Goal: Transaction & Acquisition: Purchase product/service

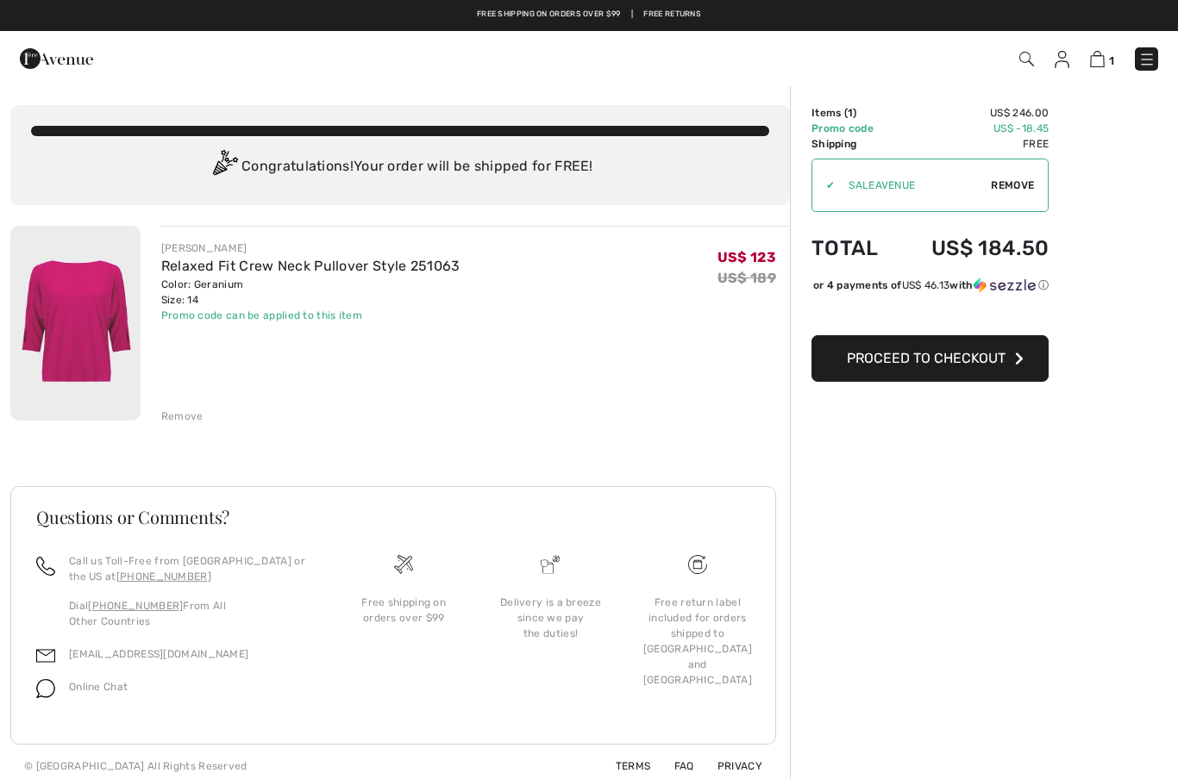
click at [1036, 121] on td "US$ -18.45" at bounding box center [973, 129] width 151 height 16
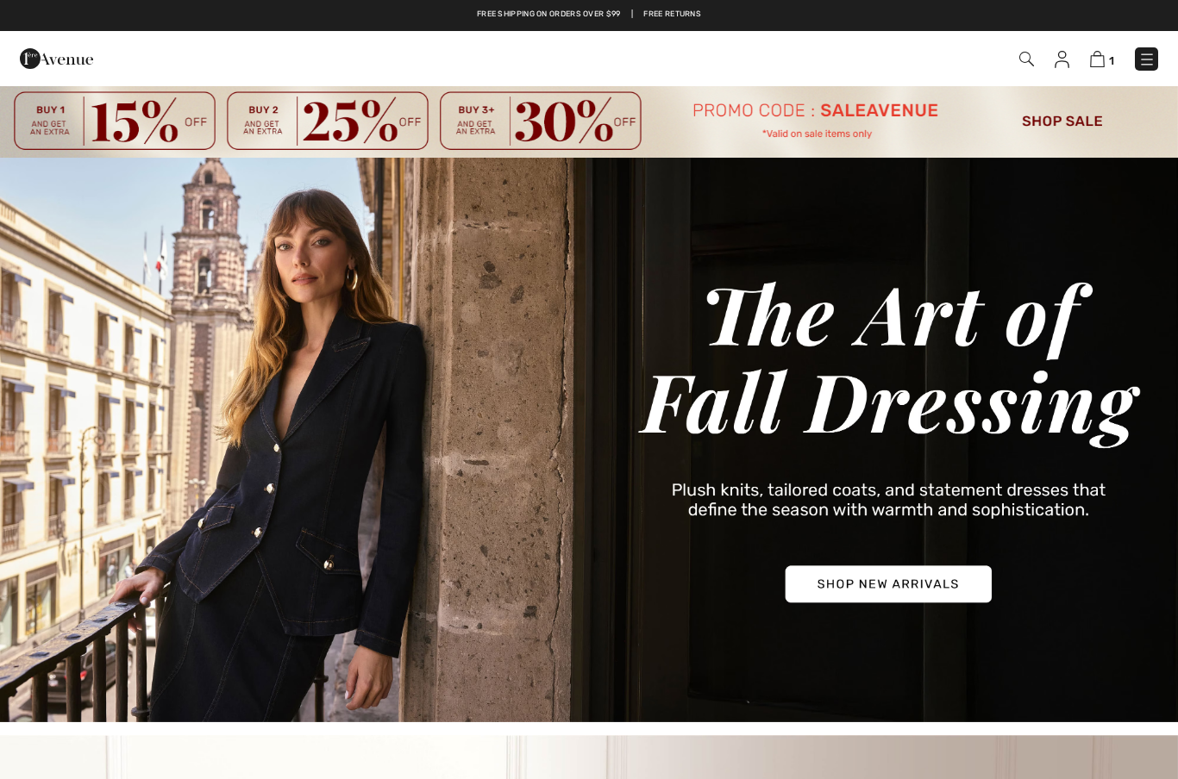
checkbox input "true"
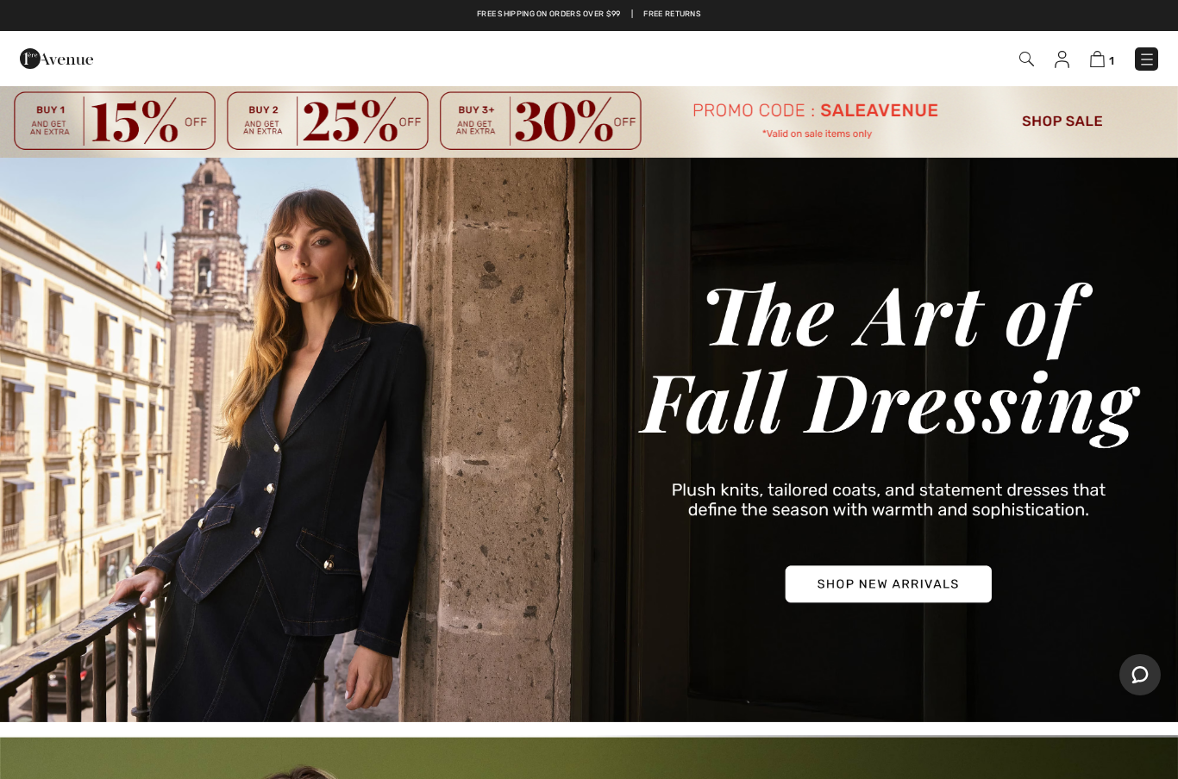
click at [1101, 56] on img at bounding box center [1097, 59] width 15 height 16
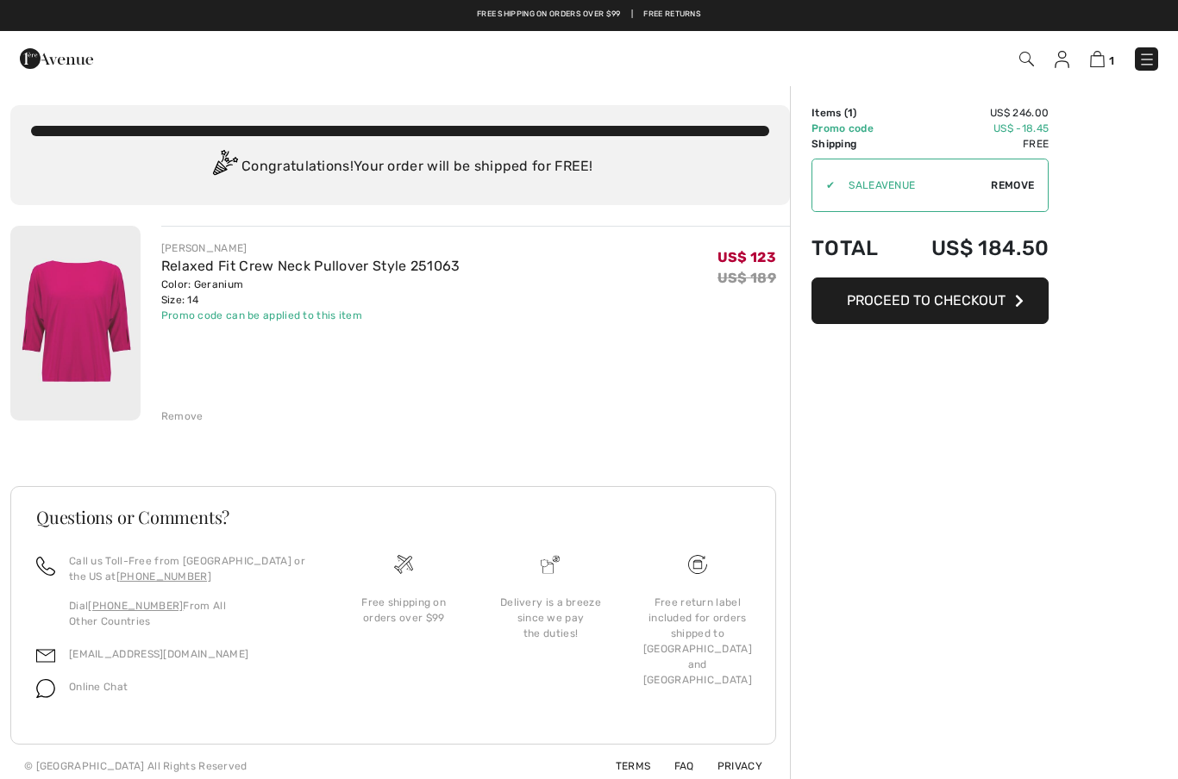
checkbox input "true"
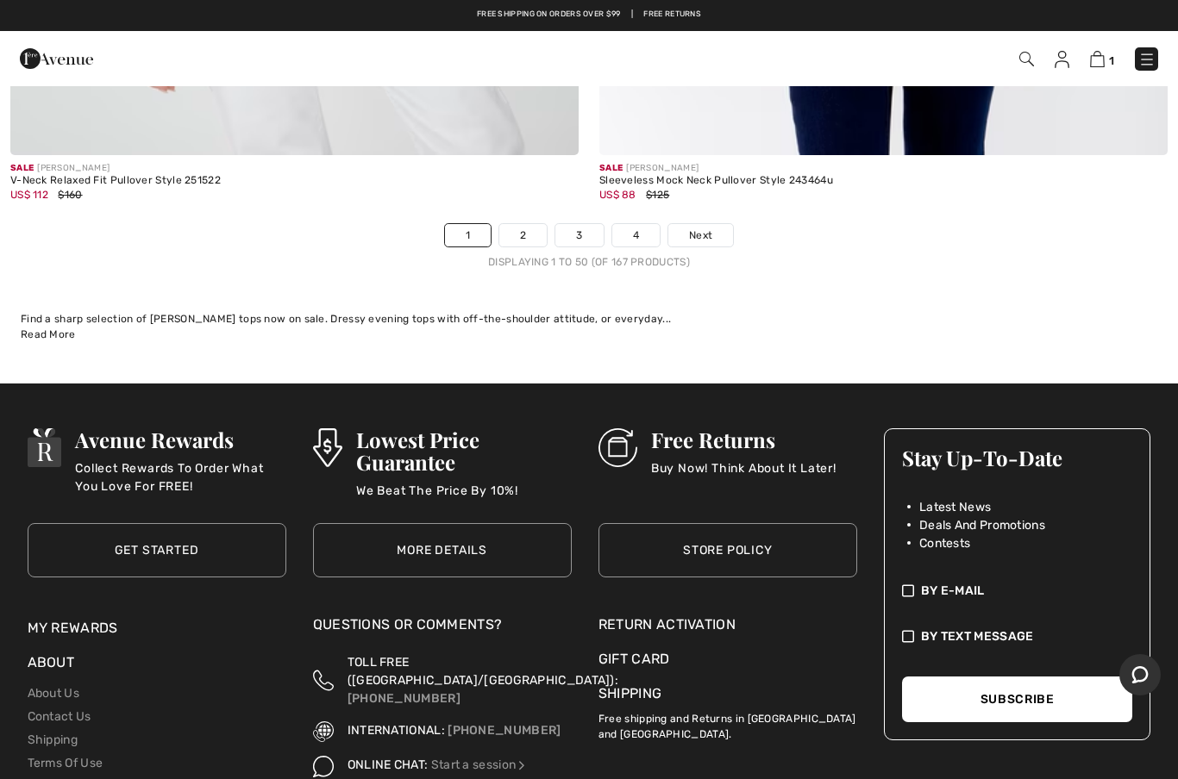
scroll to position [23965, 0]
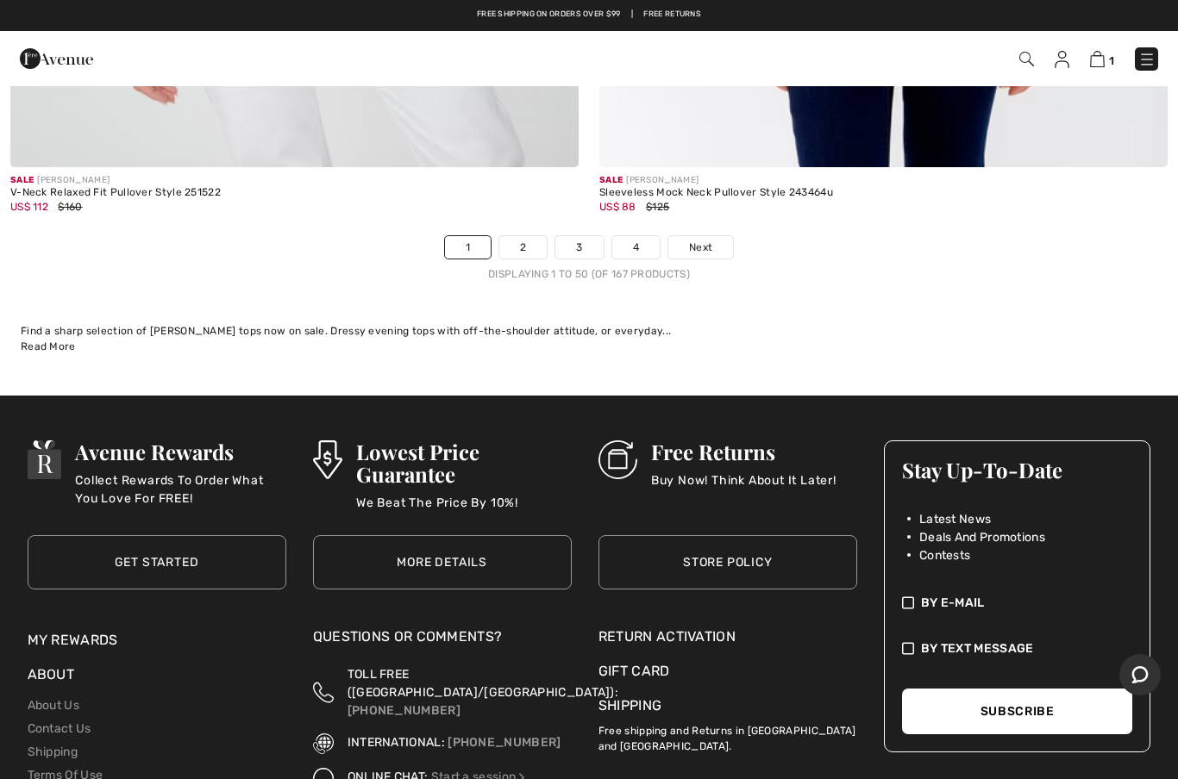
click at [533, 236] on link "2" at bounding box center [522, 247] width 47 height 22
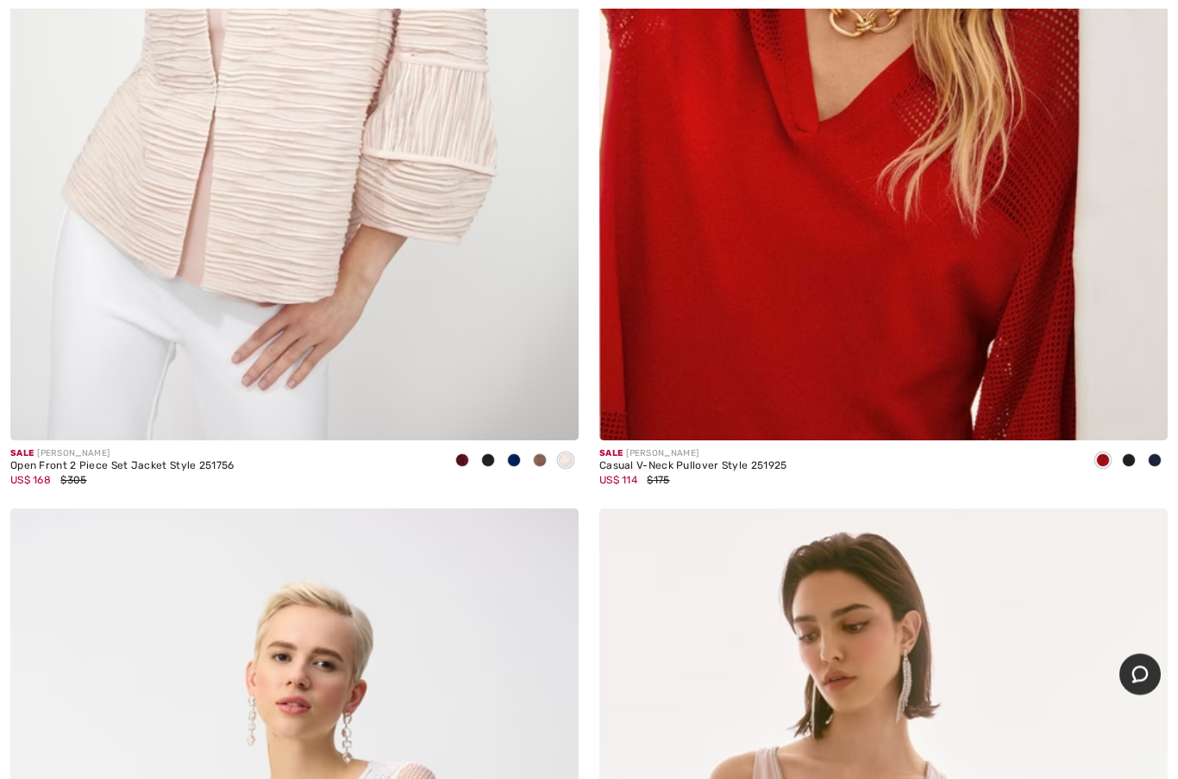
scroll to position [722, 0]
click at [850, 297] on img at bounding box center [883, 14] width 568 height 853
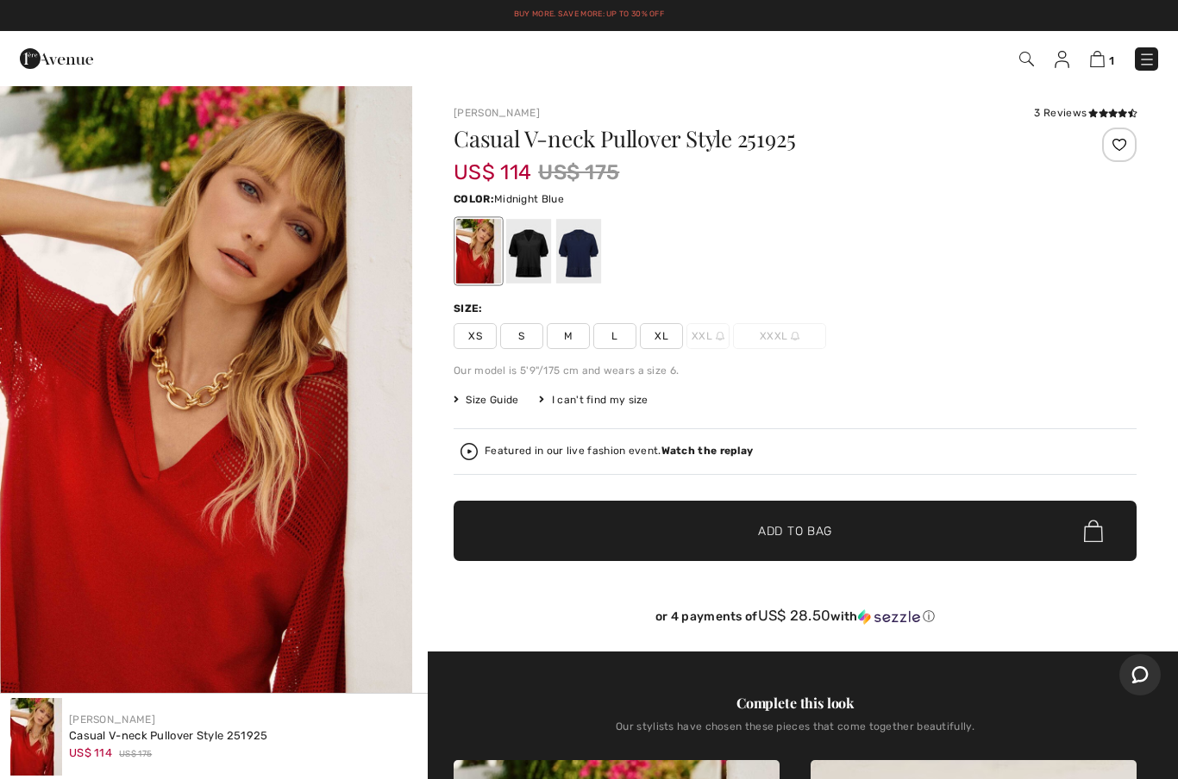
click at [577, 267] on div at bounding box center [578, 251] width 45 height 65
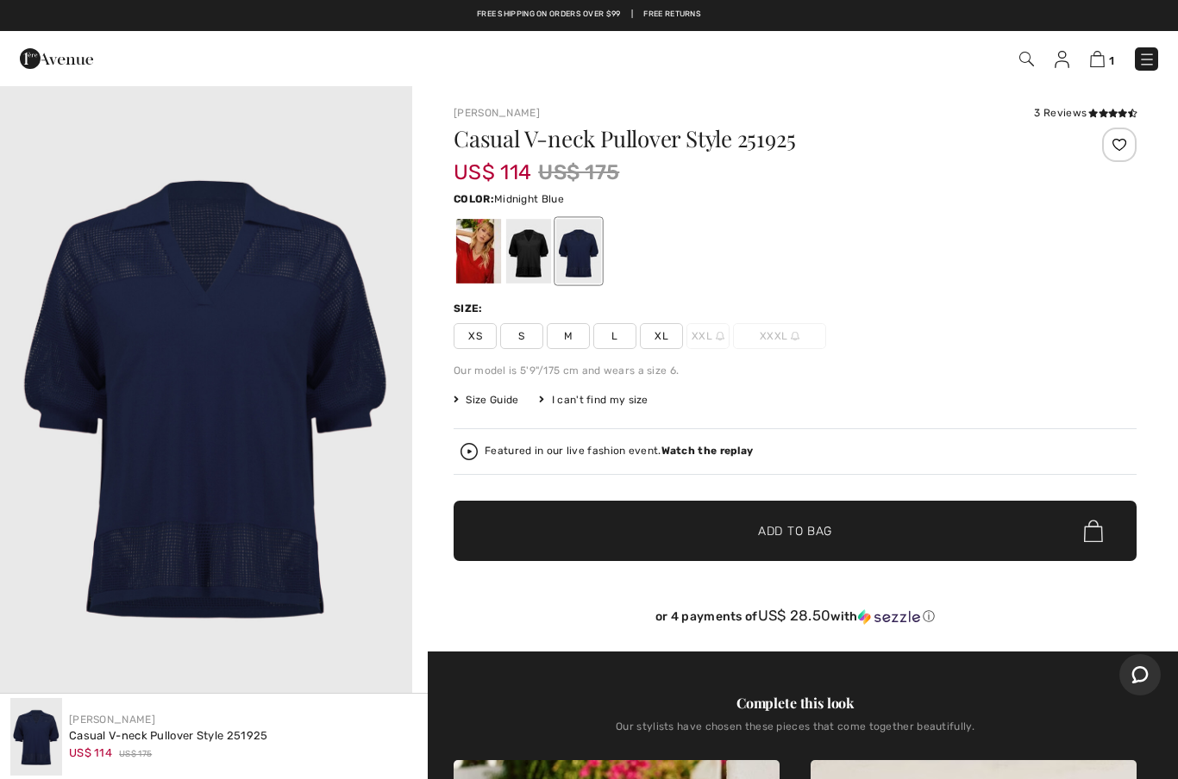
click at [1054, 107] on div "3 Reviews" at bounding box center [1085, 113] width 103 height 16
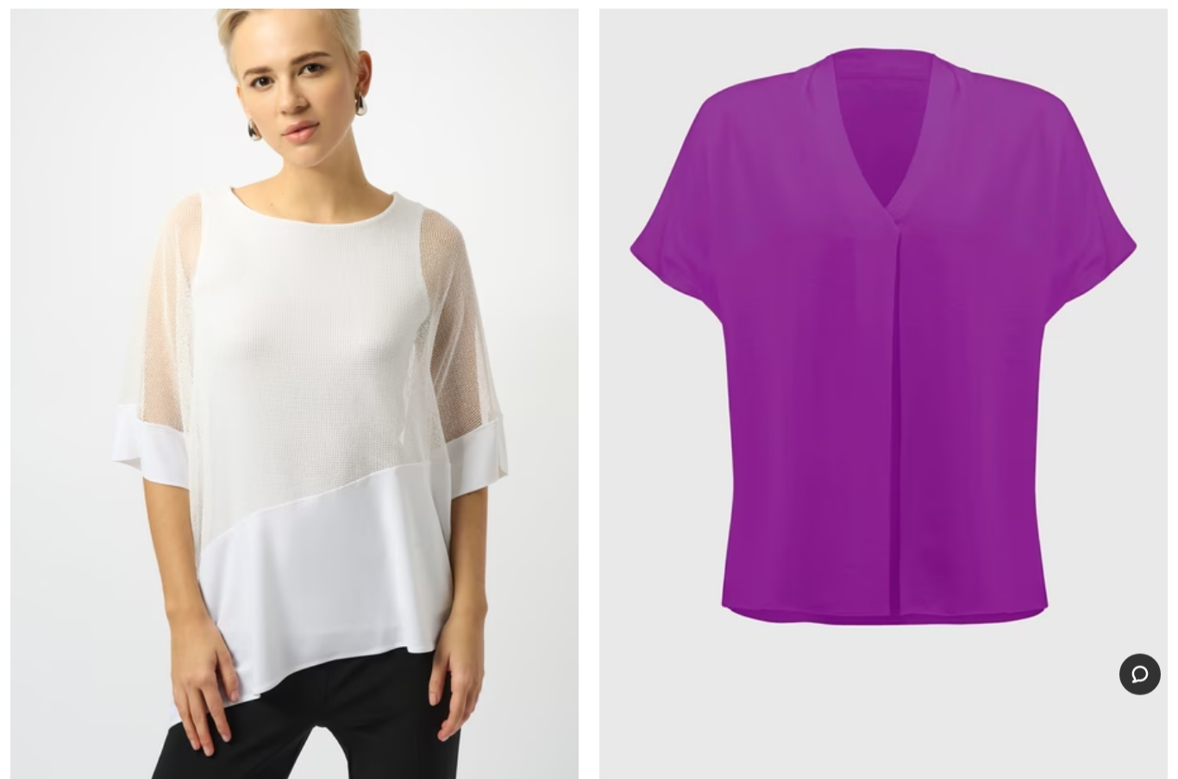
scroll to position [2218, 0]
click at [363, 554] on img at bounding box center [294, 359] width 568 height 853
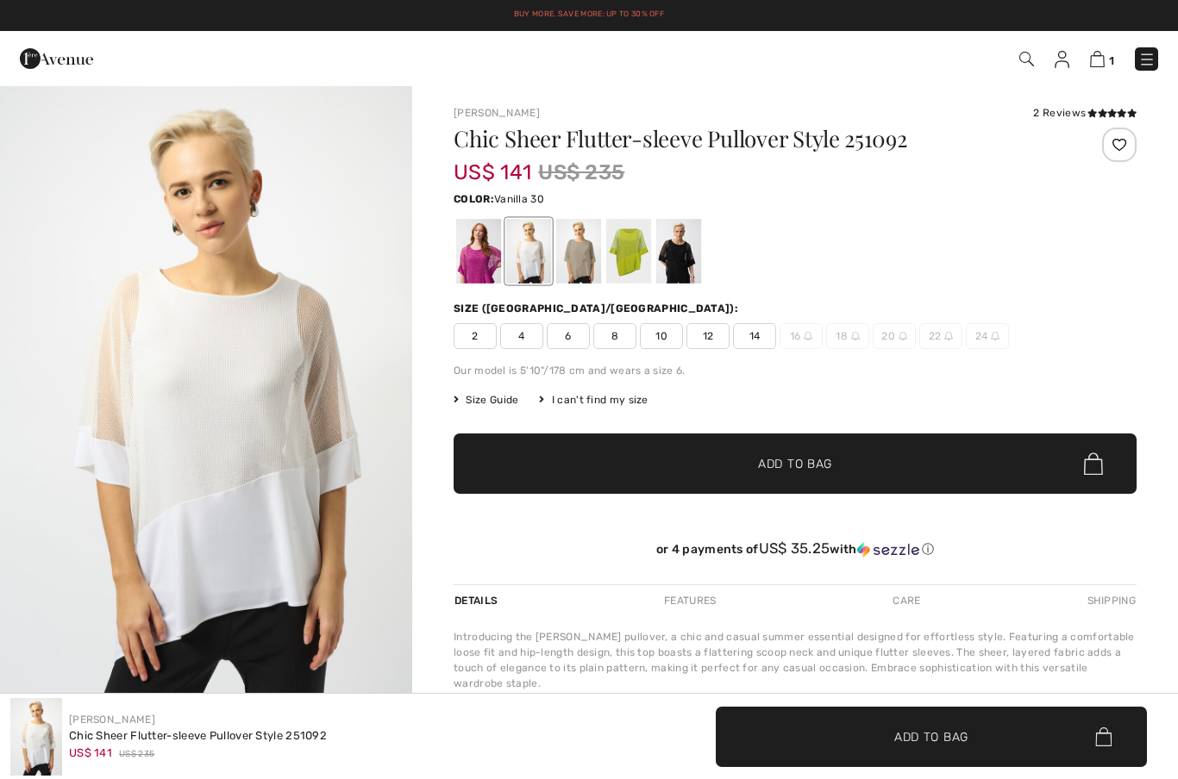
checkbox input "true"
click at [692, 247] on div at bounding box center [678, 251] width 45 height 65
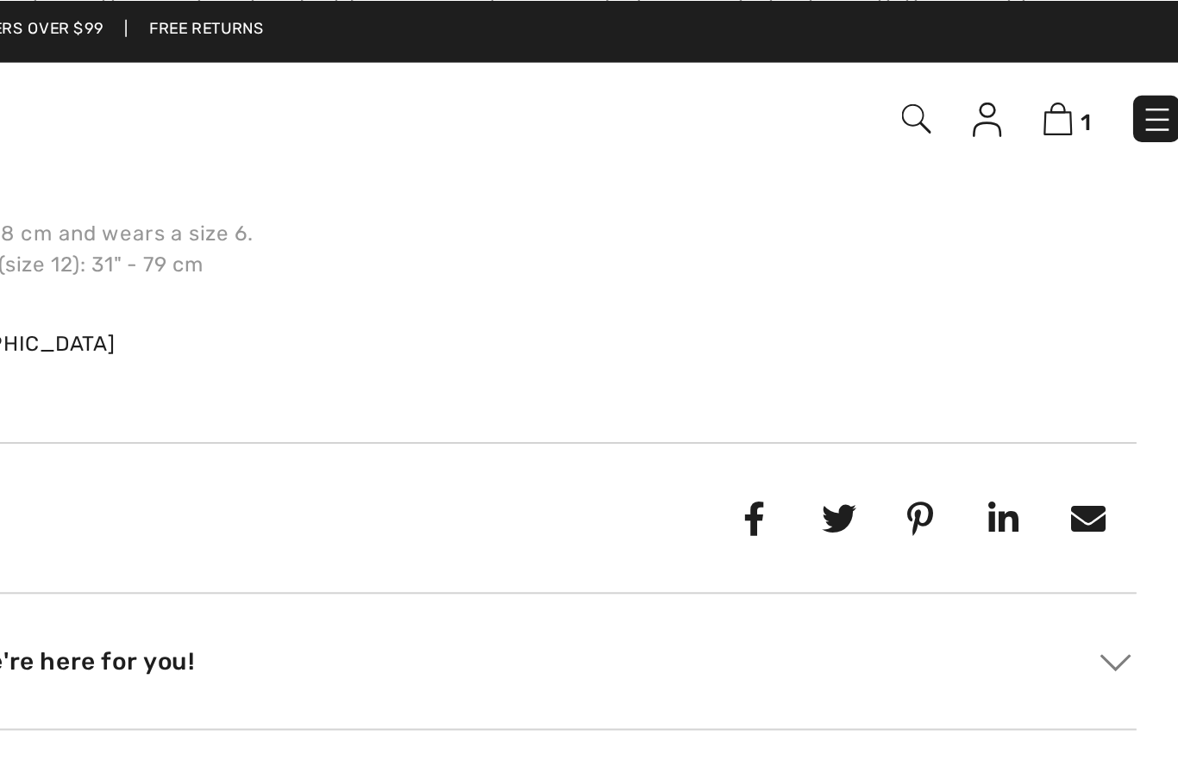
scroll to position [662, 0]
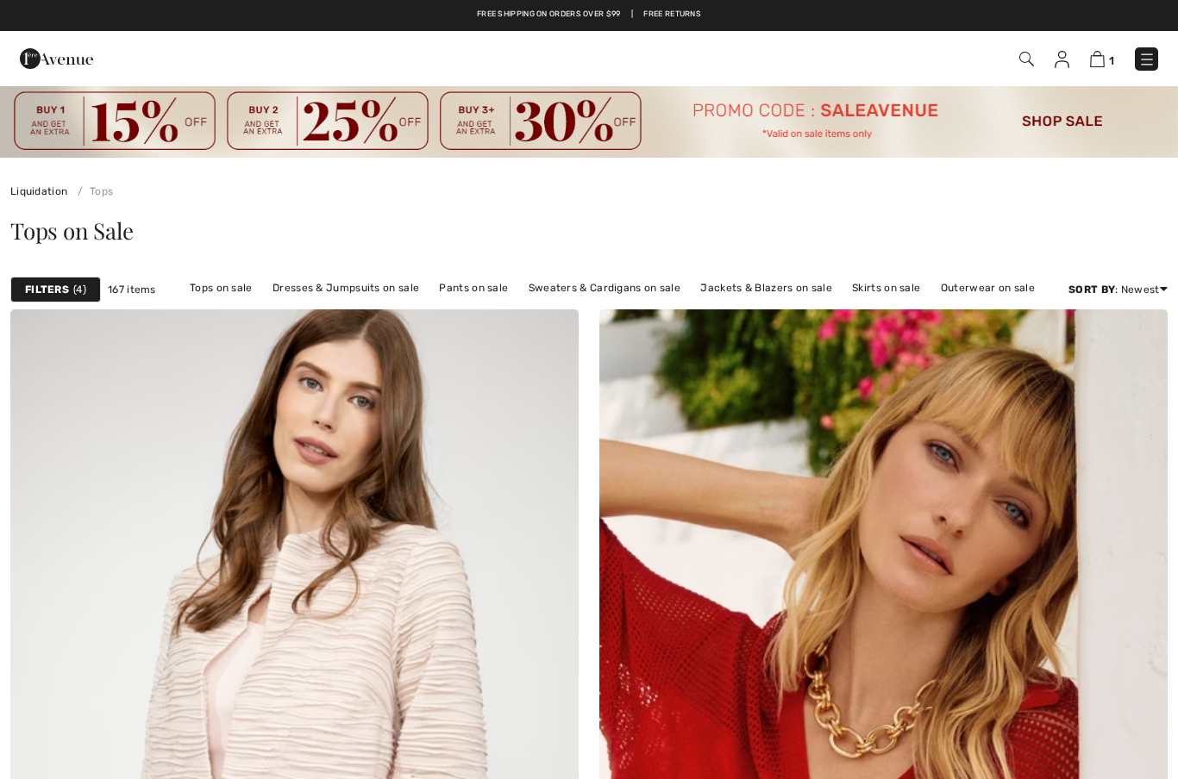
checkbox input "true"
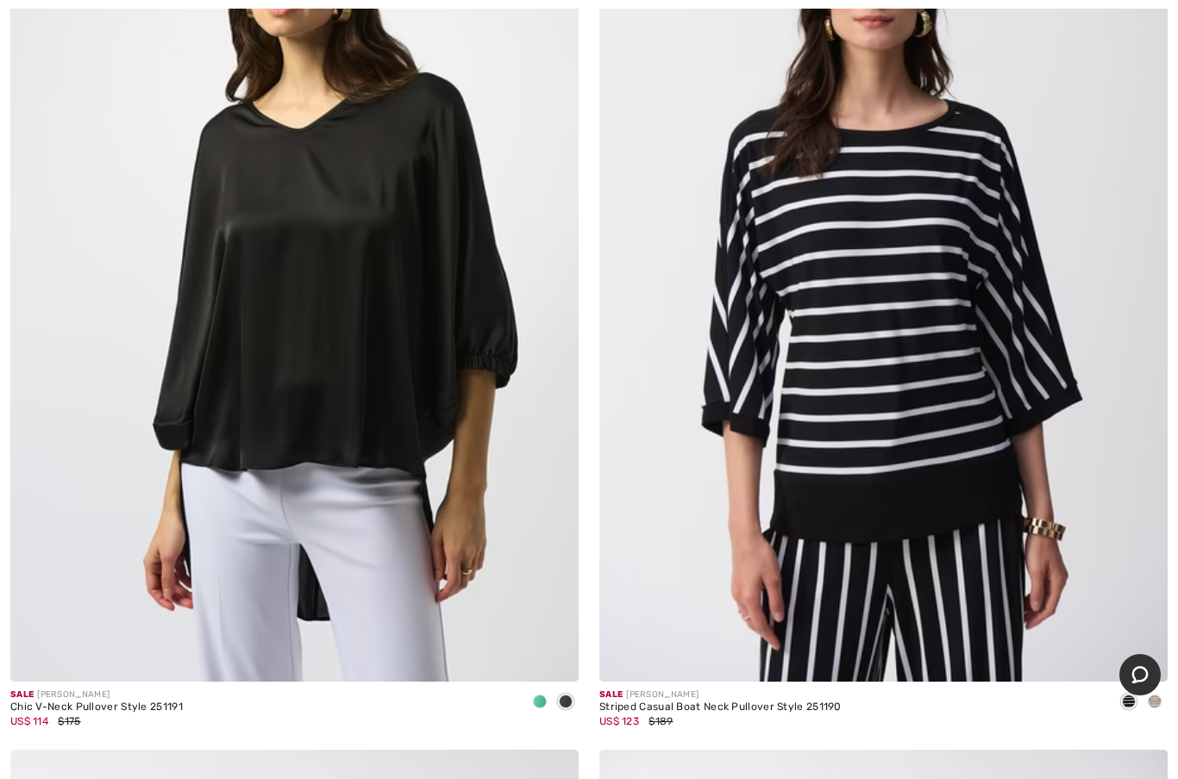
scroll to position [8084, 0]
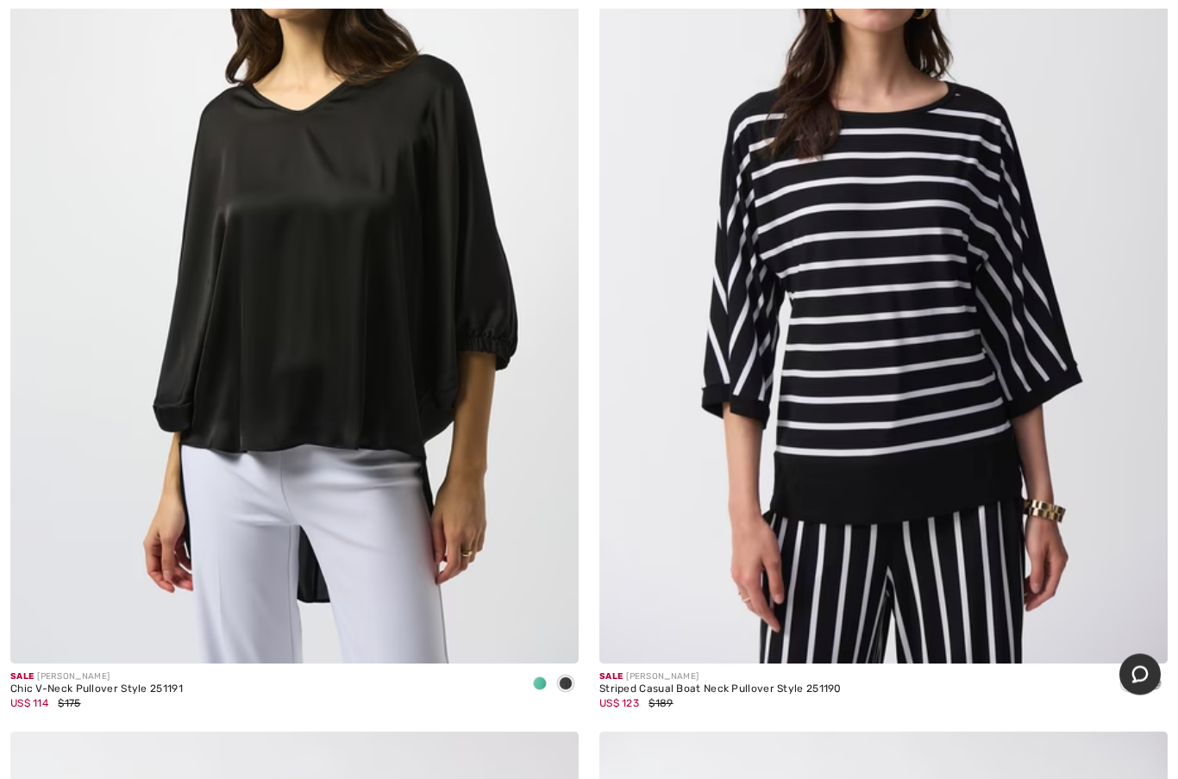
click at [879, 372] on img at bounding box center [883, 238] width 568 height 853
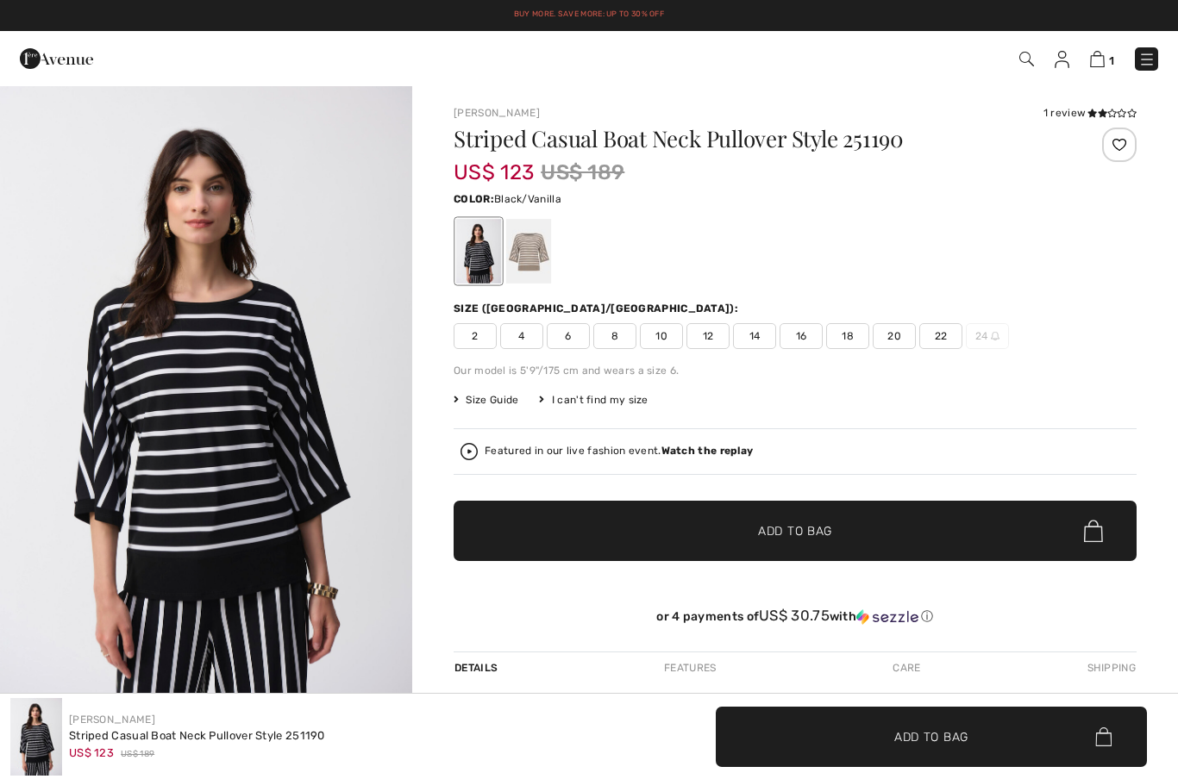
checkbox input "true"
click at [1081, 113] on div "1 review" at bounding box center [1089, 113] width 93 height 16
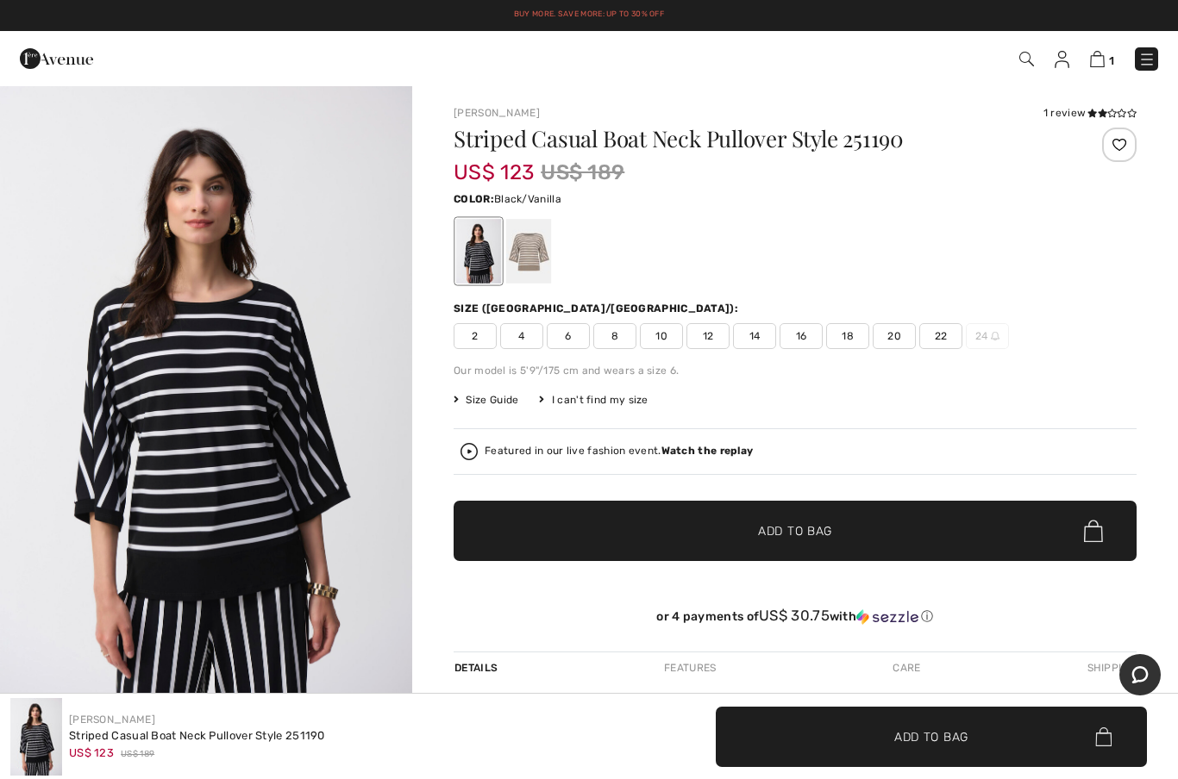
click at [1095, 115] on icon at bounding box center [1091, 113] width 9 height 9
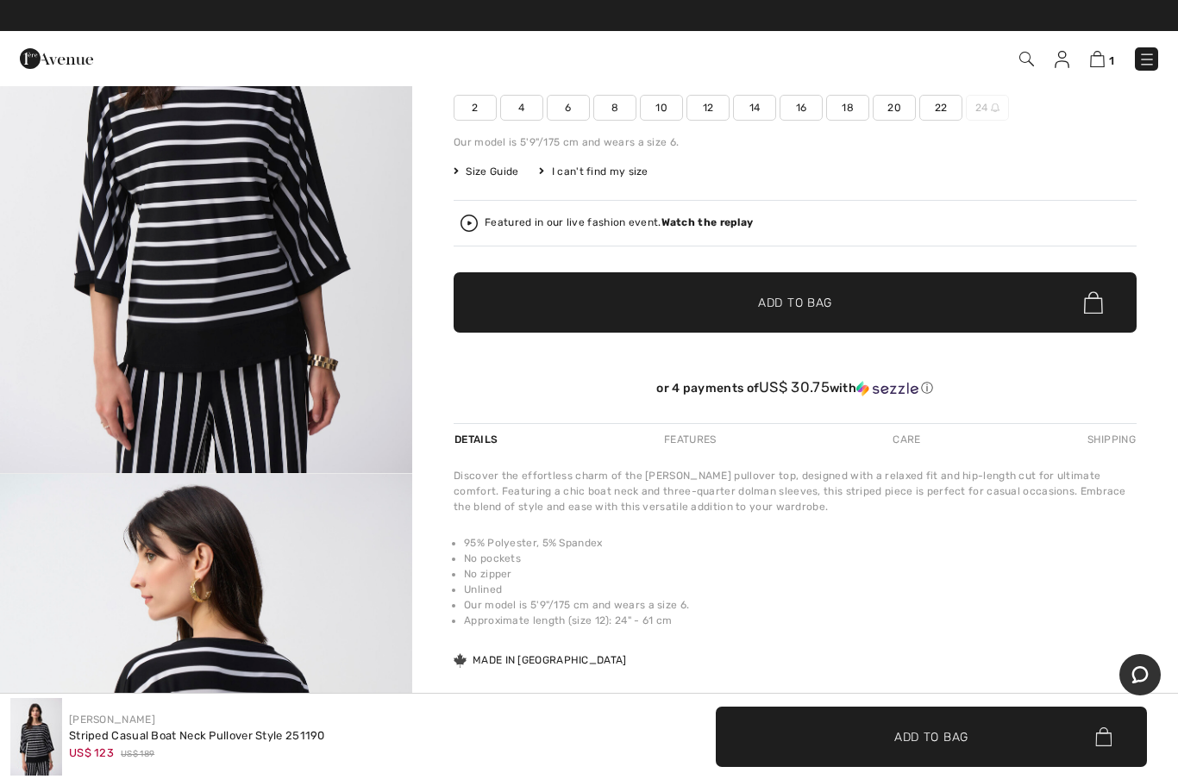
scroll to position [138, 0]
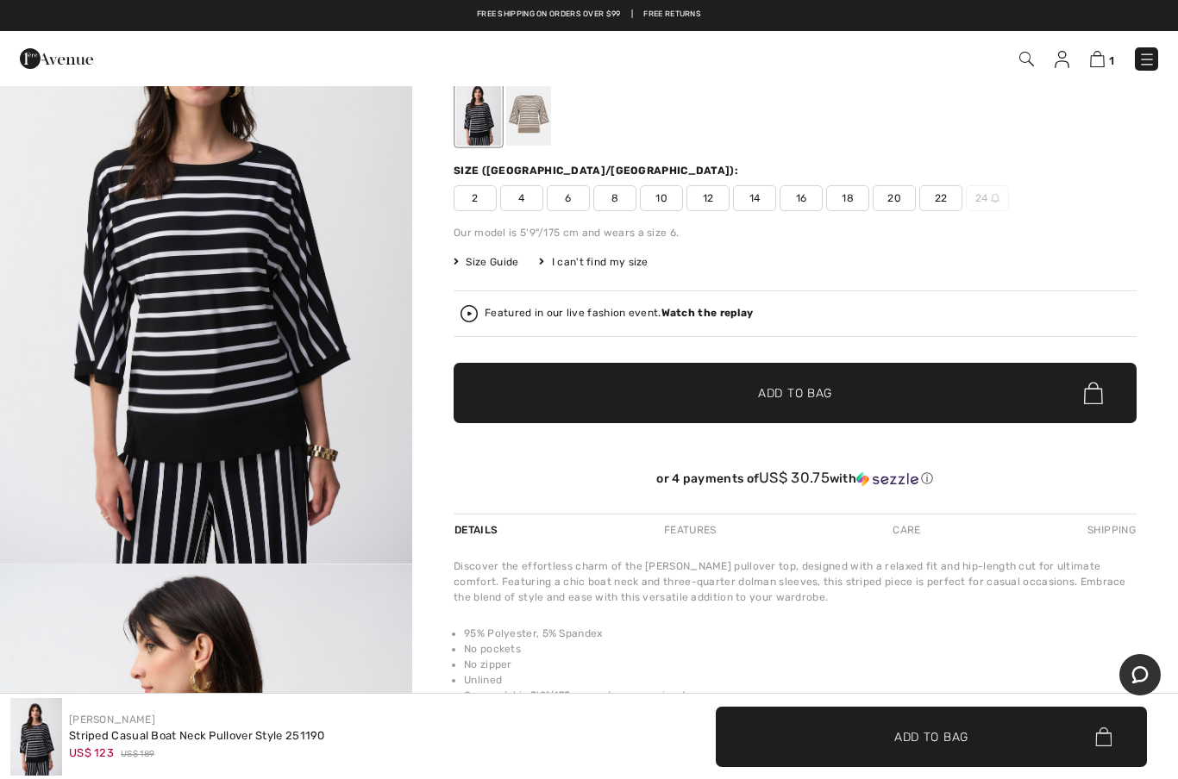
click at [272, 417] on img "1 / 5" at bounding box center [206, 255] width 412 height 617
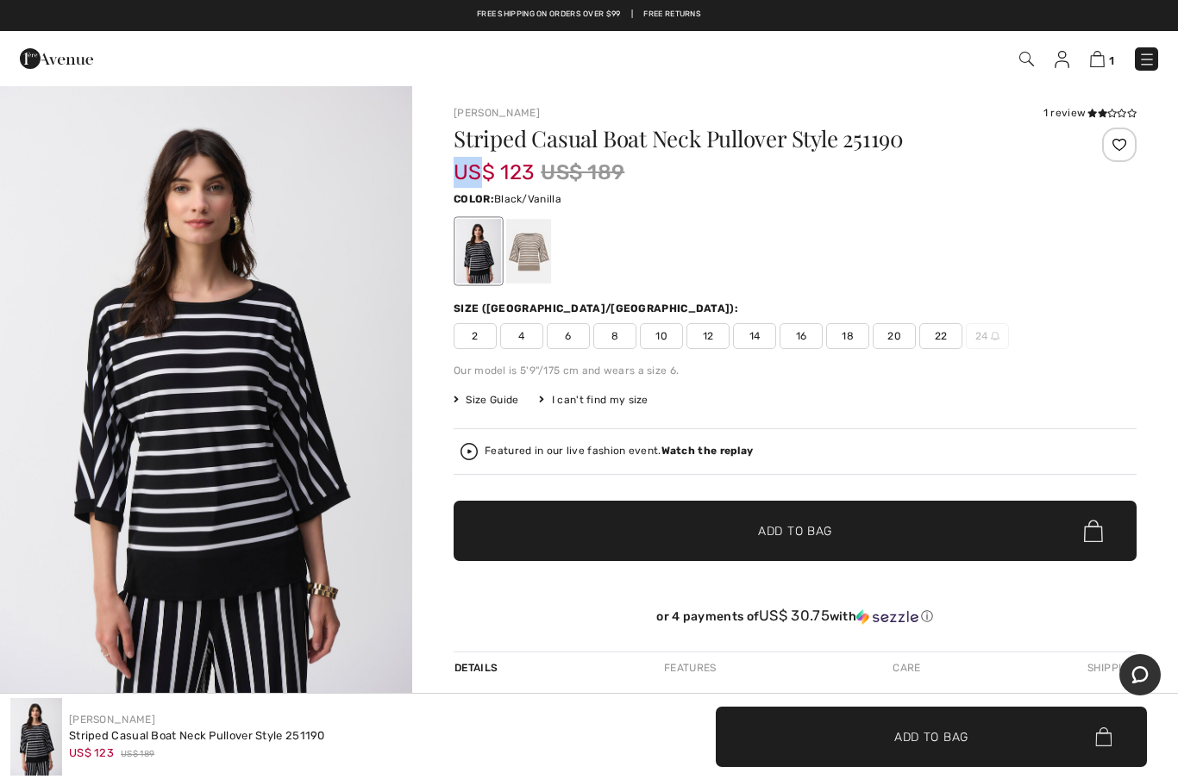
click at [723, 91] on div "[PERSON_NAME] 1 review 1 review Striped Casual Boat Neck Pullover Style 251190 …" at bounding box center [795, 584] width 766 height 1000
click at [680, 77] on div "1 Checkout 1 review" at bounding box center [589, 58] width 1178 height 55
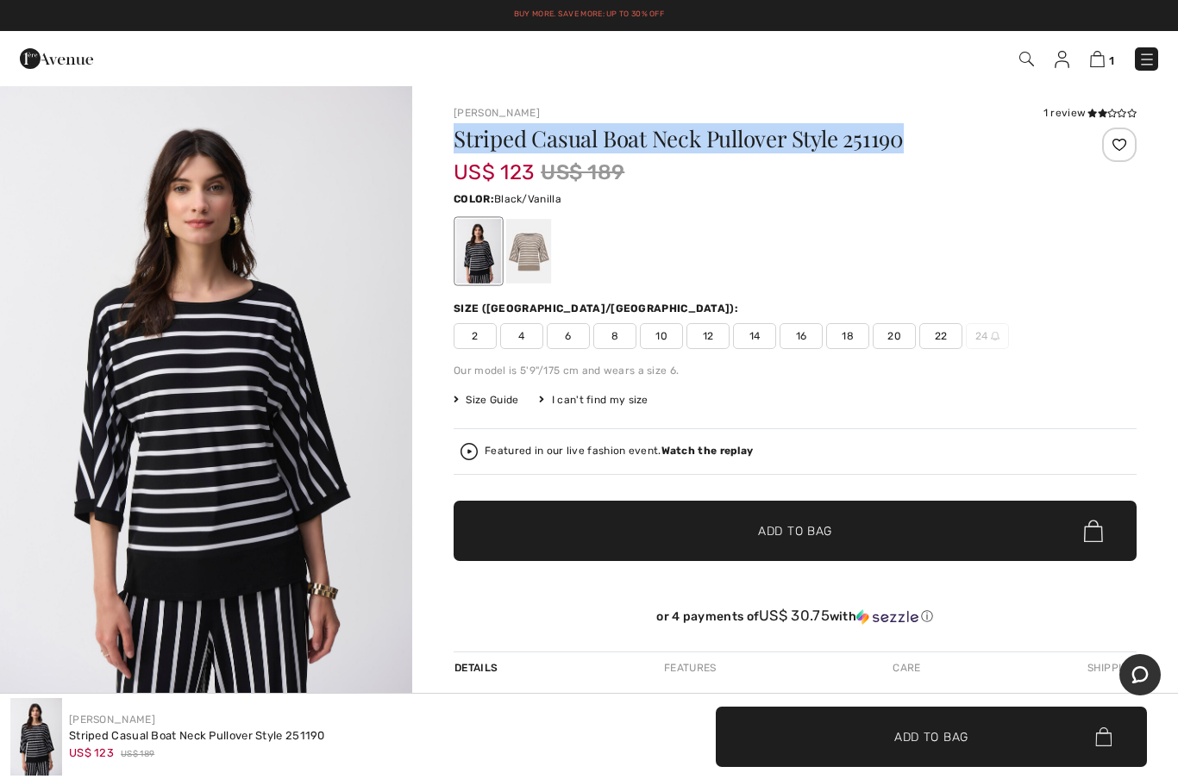
copy h1 "Striped Casual Boat Neck Pullover Style 251190"
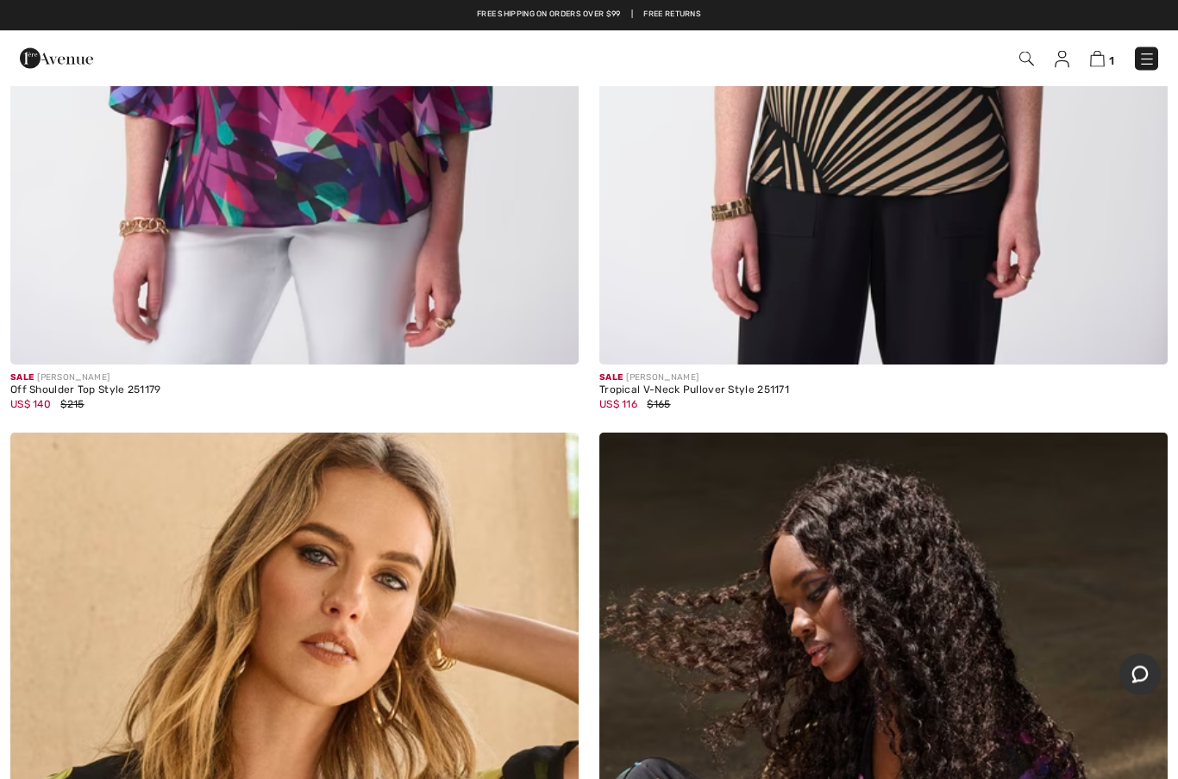
scroll to position [9380, 0]
click at [1102, 62] on img at bounding box center [1097, 59] width 15 height 16
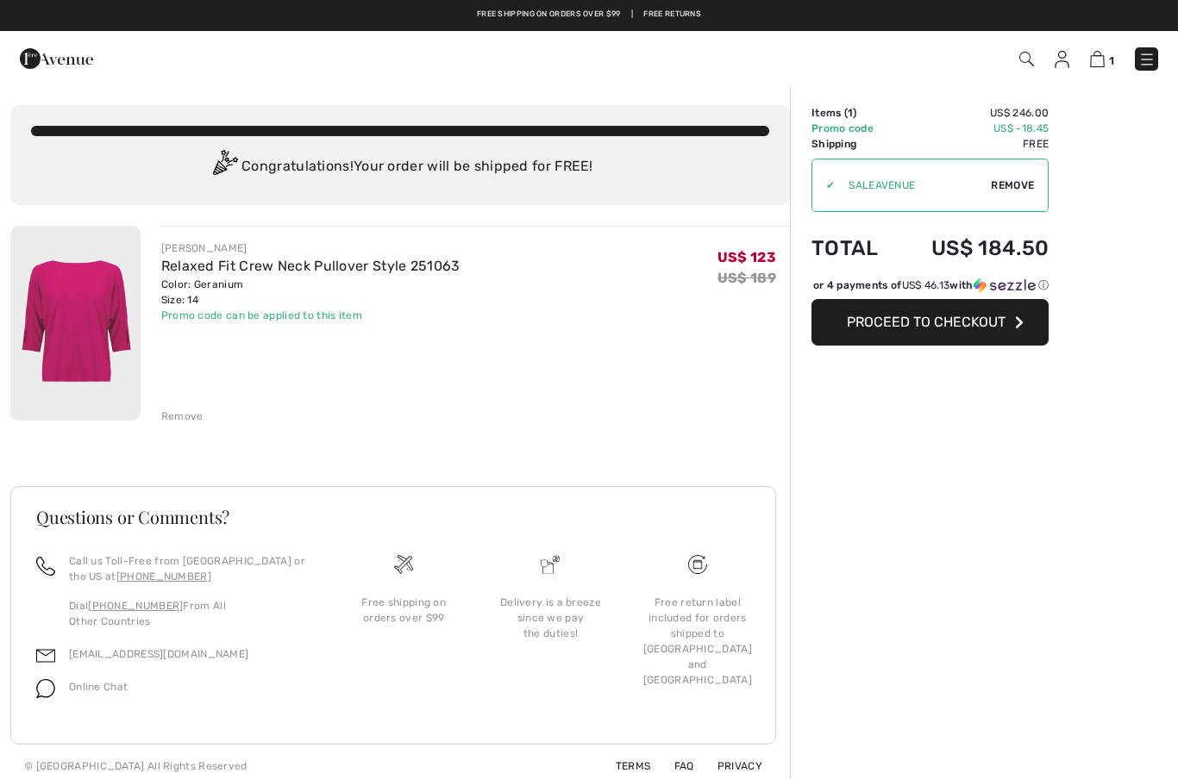
checkbox input "true"
